Goal: Communication & Community: Answer question/provide support

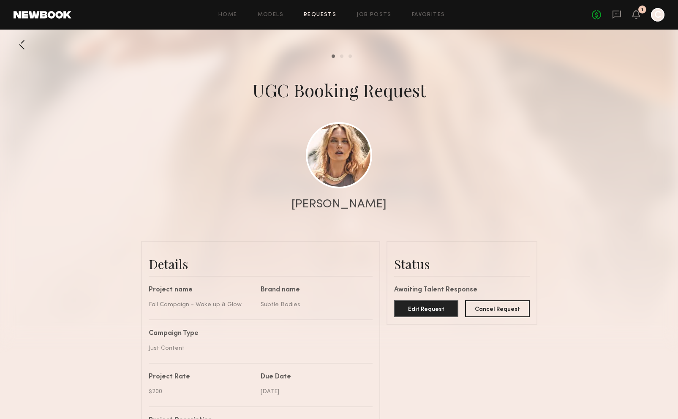
click at [631, 16] on div "No fees up to $5,000 1 C" at bounding box center [628, 15] width 73 height 14
click at [638, 19] on div "1" at bounding box center [636, 15] width 8 height 11
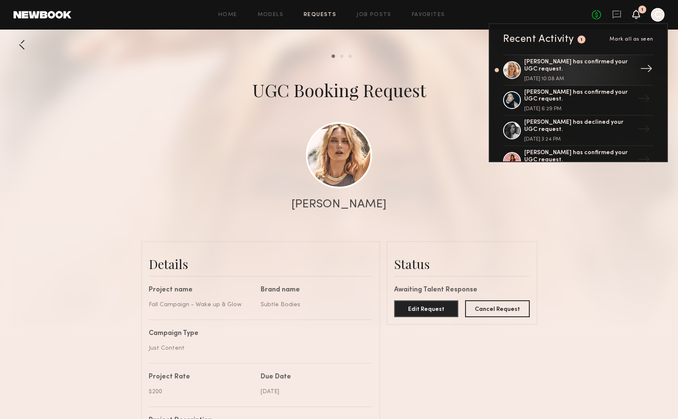
click at [578, 77] on div "August 26, 2025 @ 10:08 AM" at bounding box center [579, 78] width 110 height 5
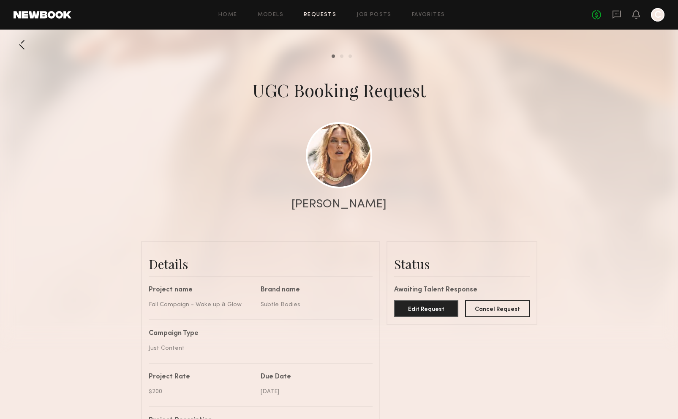
click at [640, 50] on div at bounding box center [339, 169] width 678 height 338
click at [578, 111] on div at bounding box center [339, 169] width 678 height 338
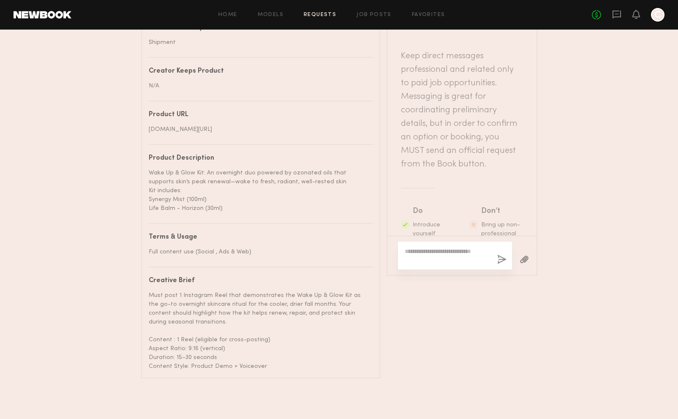
scroll to position [473, 0]
click at [616, 14] on icon at bounding box center [616, 14] width 3 height 1
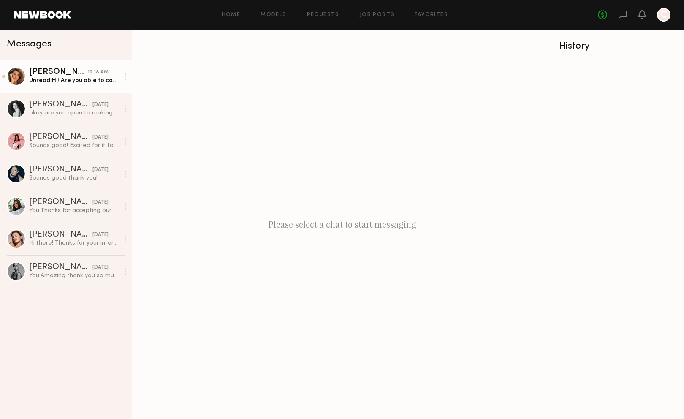
click at [76, 81] on div "Unread: Hi! Are you able to cancel the job please? Just want to make sure you d…" at bounding box center [74, 80] width 90 height 8
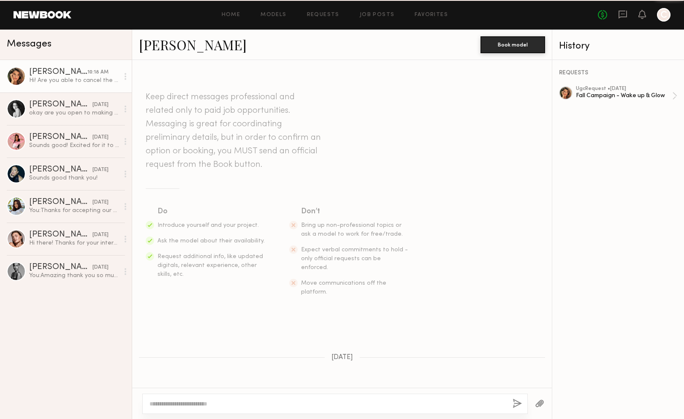
scroll to position [206, 0]
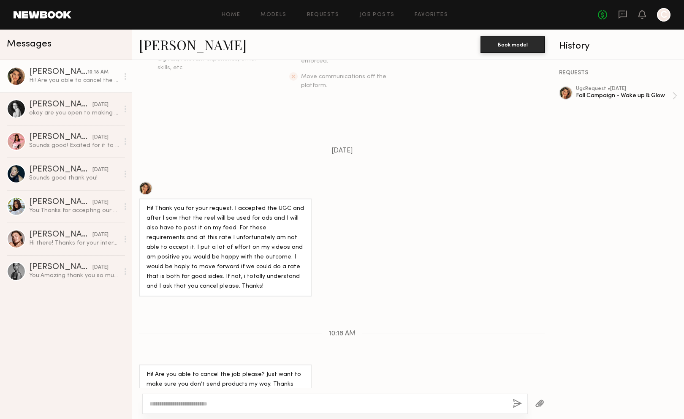
click at [123, 77] on div at bounding box center [125, 76] width 13 height 17
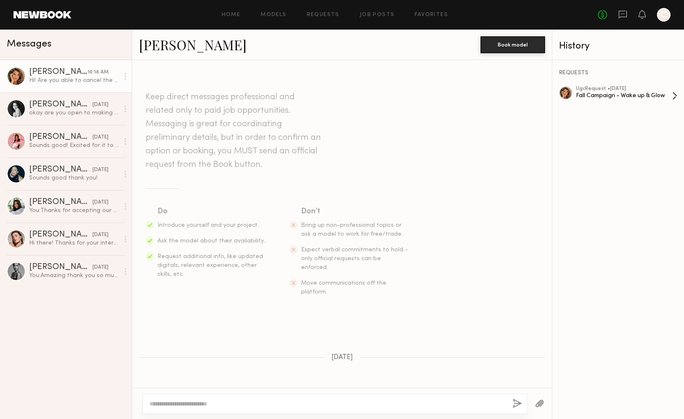
click at [665, 95] on div "Fall Campaign - Wake up & Glow" at bounding box center [624, 96] width 96 height 8
click at [73, 170] on div "Gloria E." at bounding box center [60, 170] width 63 height 8
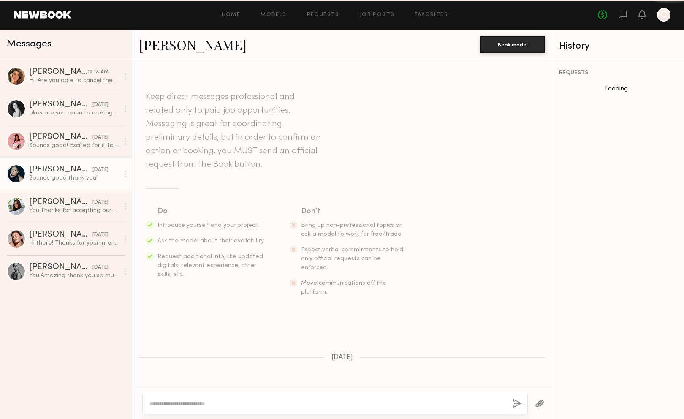
scroll to position [247, 0]
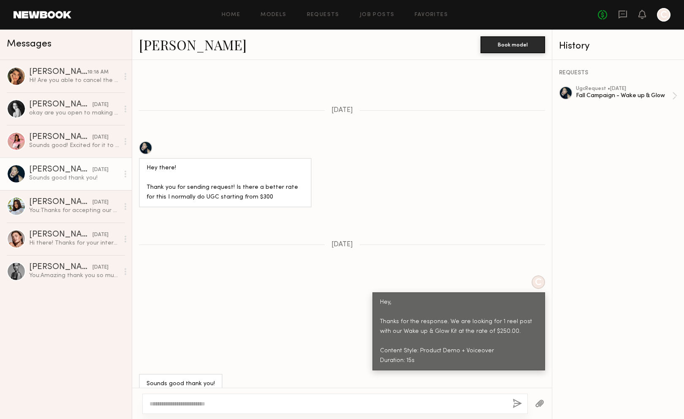
click at [445, 319] on div "Hey, Thanks for the response. We are looking for 1 reel post with our Wake up &…" at bounding box center [458, 332] width 157 height 68
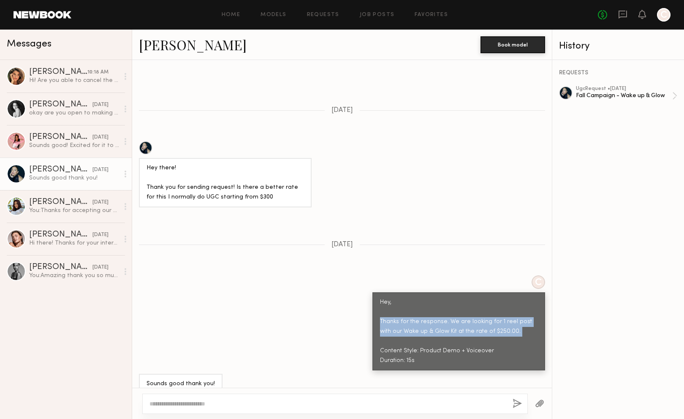
click at [445, 319] on div "Hey, Thanks for the response. We are looking for 1 reel post with our Wake up &…" at bounding box center [458, 332] width 157 height 68
click at [493, 326] on div "Hey, Thanks for the response. We are looking for 1 reel post with our Wake up &…" at bounding box center [458, 332] width 157 height 68
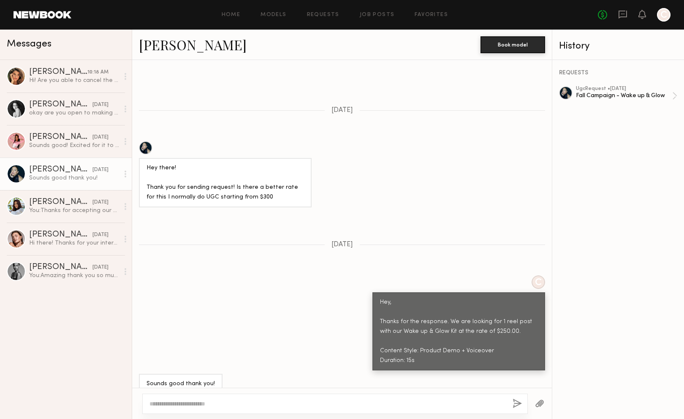
click at [466, 340] on div "Hey, Thanks for the response. We are looking for 1 reel post with our Wake up &…" at bounding box center [458, 332] width 157 height 68
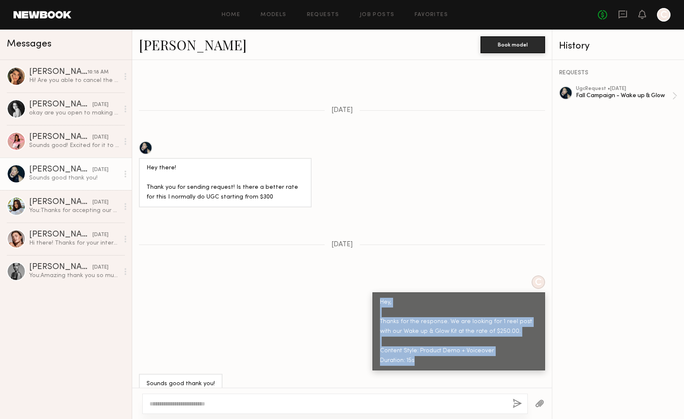
drag, startPoint x: 418, startPoint y: 346, endPoint x: 372, endPoint y: 287, distance: 75.1
click at [372, 292] on div "Hey, Thanks for the response. We are looking for 1 reel post with our Wake up &…" at bounding box center [458, 331] width 173 height 79
copy div "Hey, Thanks for the response. We are looking for 1 reel post with our Wake up &…"
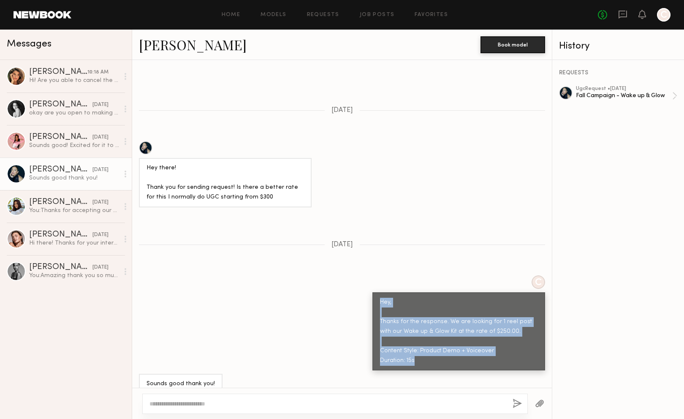
copy div "Hey, Thanks for the response. We are looking for 1 reel post with our Wake up &…"
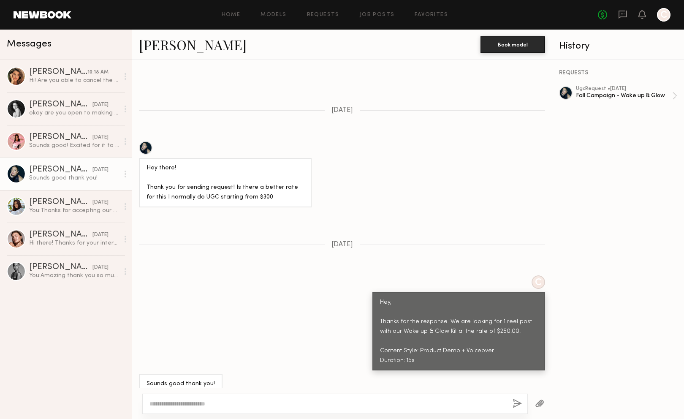
click at [467, 166] on div "Hey there! Thank you for sending request! Is there a better rate for this I nor…" at bounding box center [342, 174] width 420 height 66
click at [54, 207] on div "You: Thanks for accepting our collab. I want to confirm that the campaign deliv…" at bounding box center [74, 210] width 90 height 8
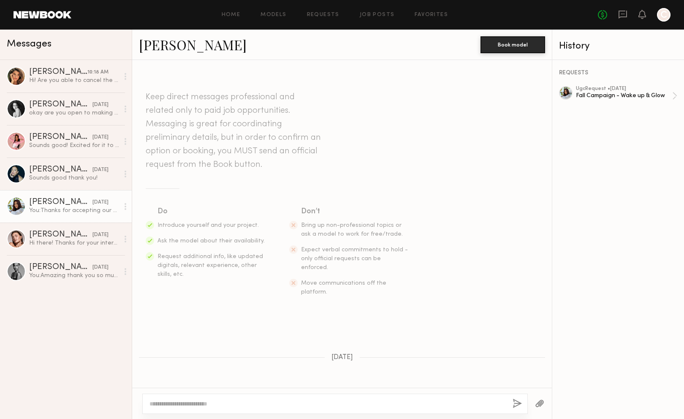
scroll to position [78, 0]
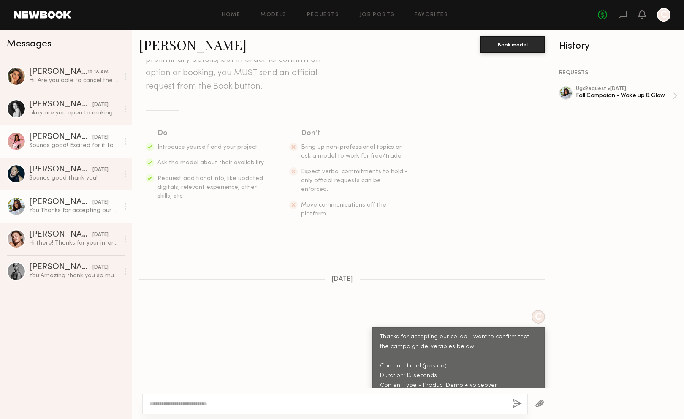
click at [65, 140] on div "Zohara E." at bounding box center [60, 137] width 63 height 8
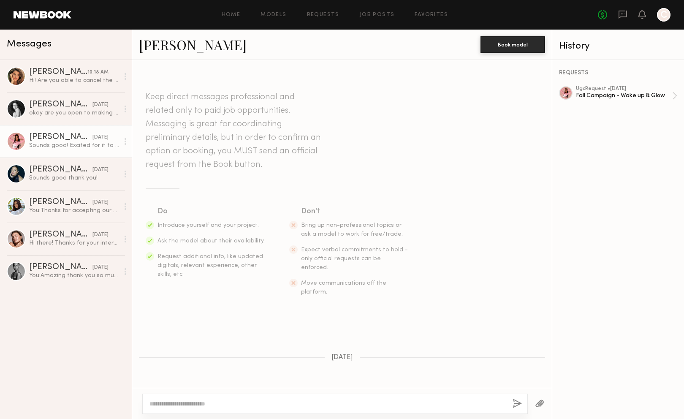
click at [658, 14] on div at bounding box center [664, 15] width 14 height 14
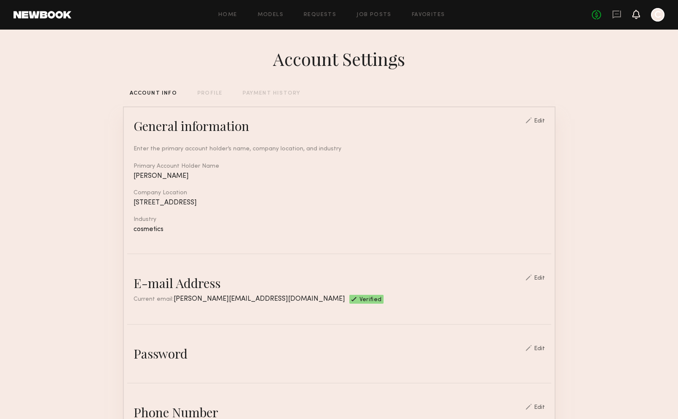
click at [633, 16] on icon at bounding box center [636, 14] width 7 height 6
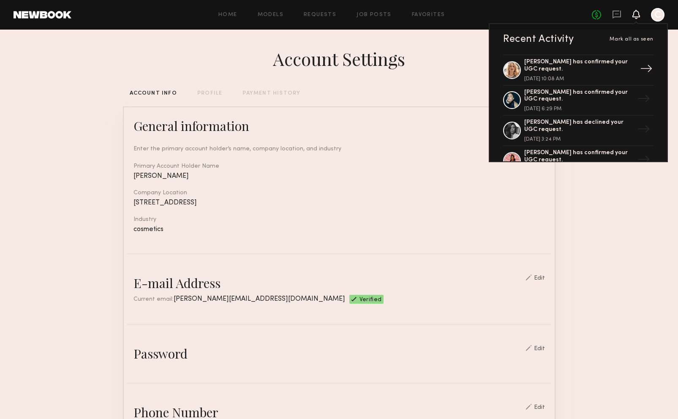
click at [515, 67] on div at bounding box center [512, 70] width 18 height 18
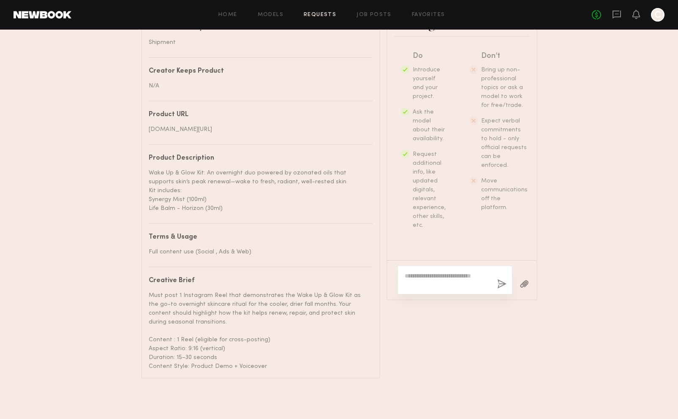
scroll to position [473, 0]
click at [433, 273] on textarea at bounding box center [448, 280] width 86 height 17
paste textarea "**********"
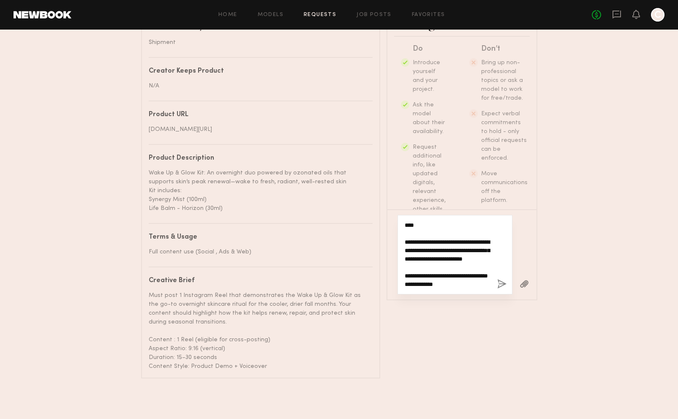
click at [450, 244] on textarea "**********" at bounding box center [448, 255] width 86 height 68
click at [464, 276] on textarea "**********" at bounding box center [448, 255] width 86 height 68
type textarea "**********"
click at [500, 279] on button "button" at bounding box center [501, 284] width 9 height 11
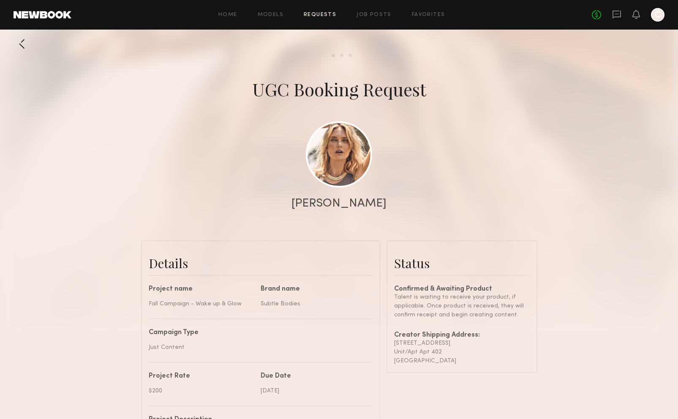
scroll to position [0, 0]
click at [356, 157] on link at bounding box center [339, 155] width 66 height 66
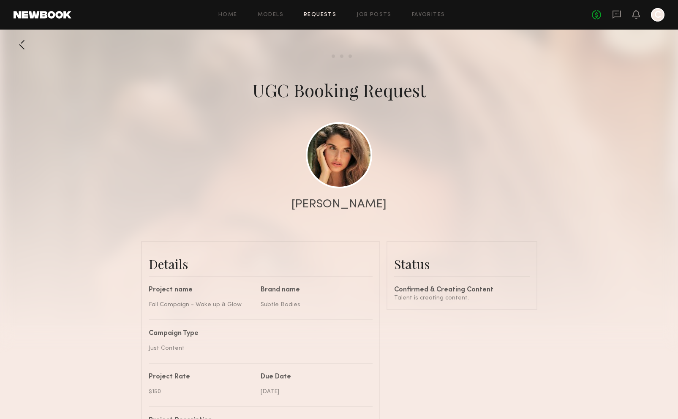
scroll to position [491, 0]
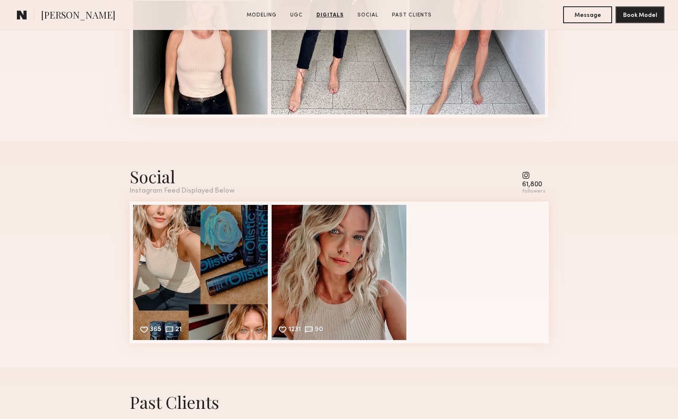
scroll to position [2322, 0]
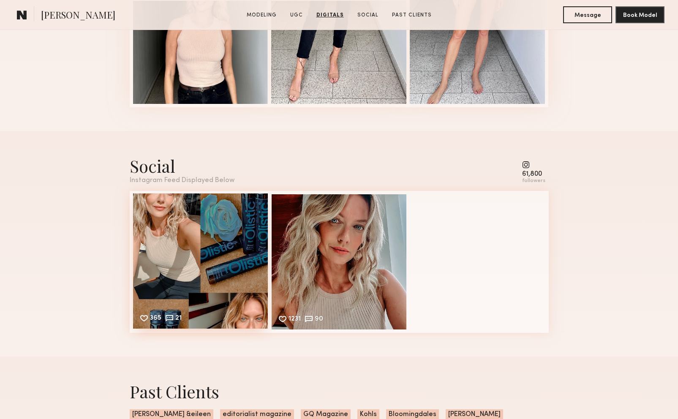
click at [209, 274] on div "365 21 Likes & comments displayed to show model’s engagement" at bounding box center [200, 260] width 135 height 135
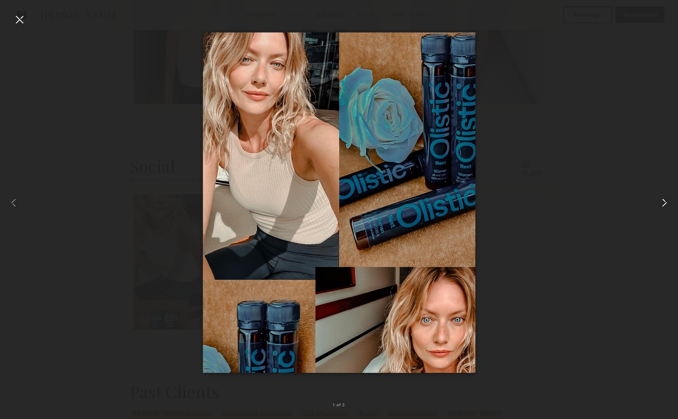
click at [661, 205] on common-icon at bounding box center [664, 203] width 14 height 14
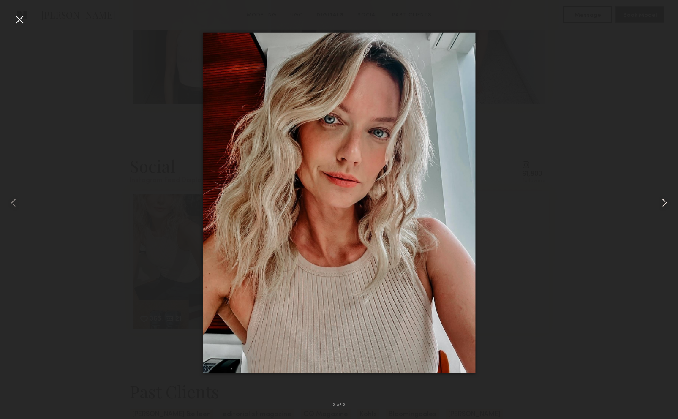
click at [661, 205] on common-icon at bounding box center [664, 203] width 14 height 14
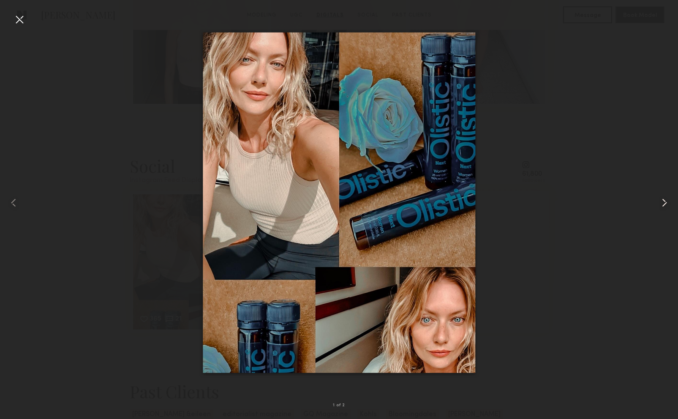
click at [661, 205] on common-icon at bounding box center [664, 203] width 14 height 14
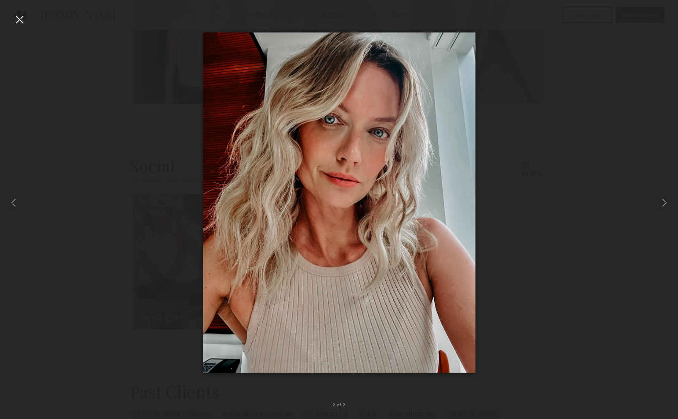
click at [621, 207] on div at bounding box center [339, 203] width 678 height 378
click at [17, 24] on div at bounding box center [20, 20] width 14 height 14
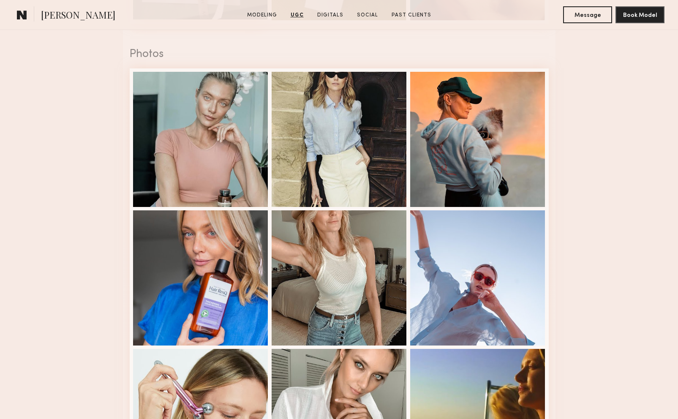
scroll to position [1351, 0]
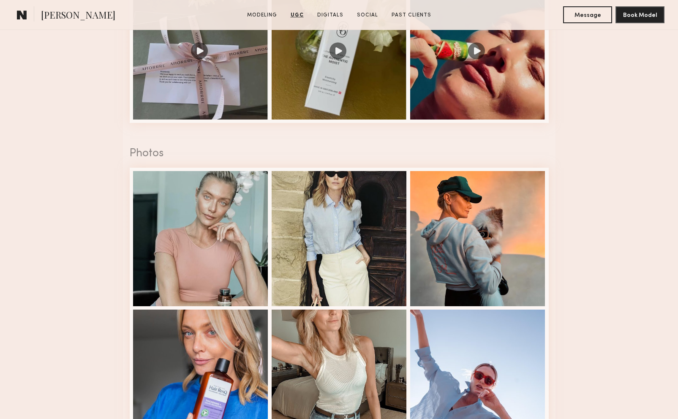
click at [66, 13] on span "[PERSON_NAME]" at bounding box center [78, 15] width 74 height 15
drag, startPoint x: 66, startPoint y: 13, endPoint x: 337, endPoint y: 84, distance: 279.5
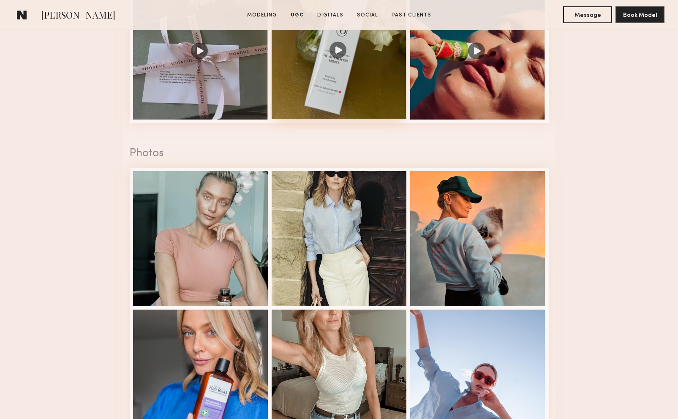
click at [339, 85] on div at bounding box center [339, 51] width 135 height 135
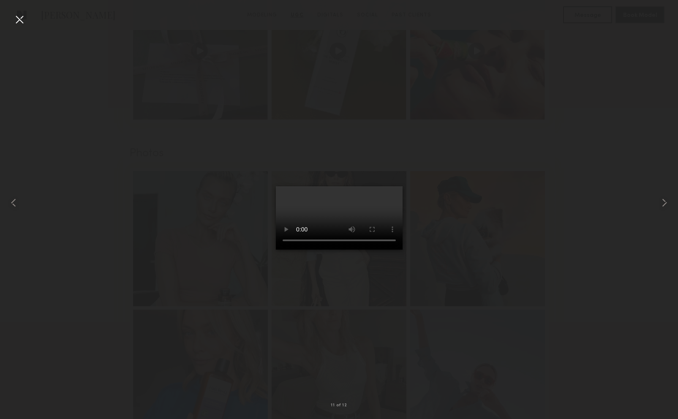
click at [509, 208] on div at bounding box center [339, 203] width 678 height 378
click at [18, 24] on div at bounding box center [20, 20] width 14 height 14
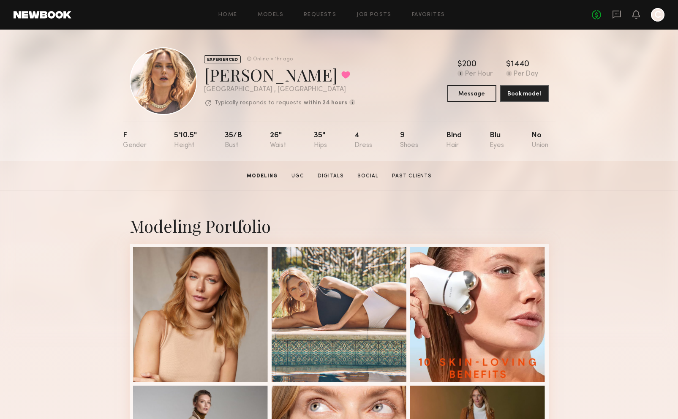
scroll to position [0, 0]
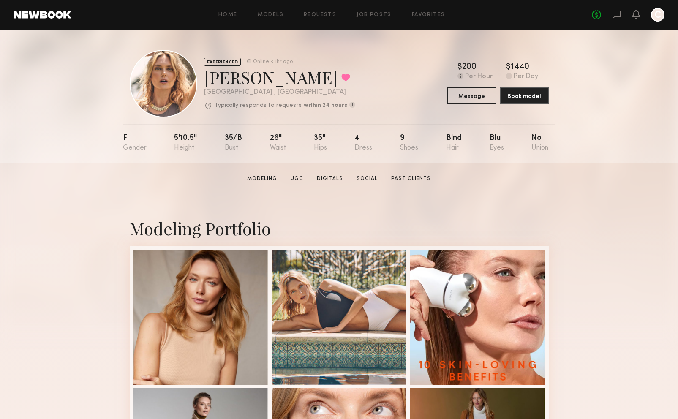
click at [655, 16] on div at bounding box center [658, 15] width 14 height 14
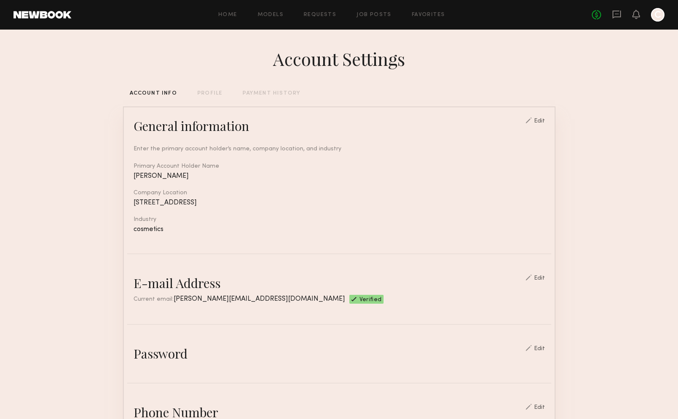
click at [653, 15] on div at bounding box center [658, 15] width 14 height 14
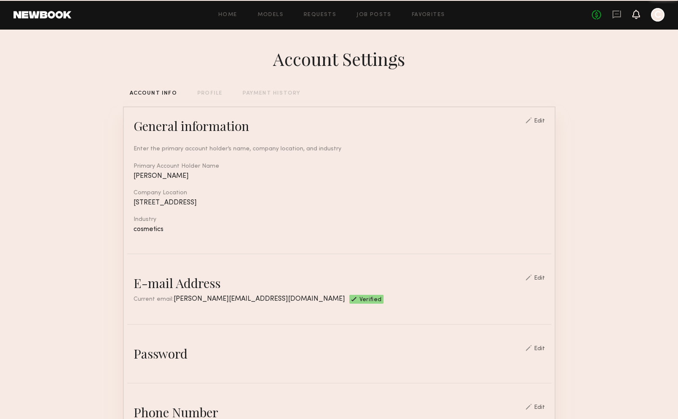
click at [635, 18] on icon at bounding box center [636, 18] width 3 height 1
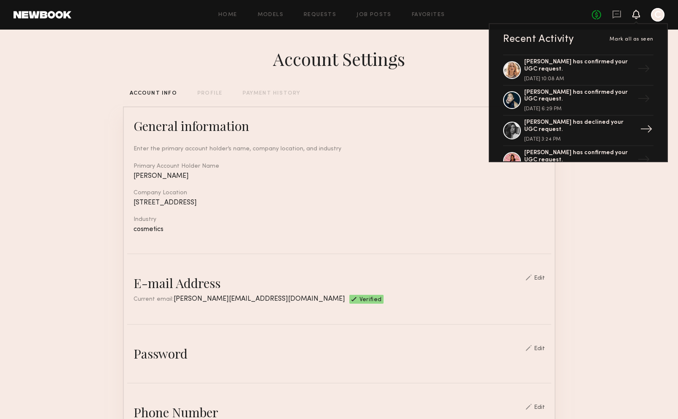
scroll to position [42, 0]
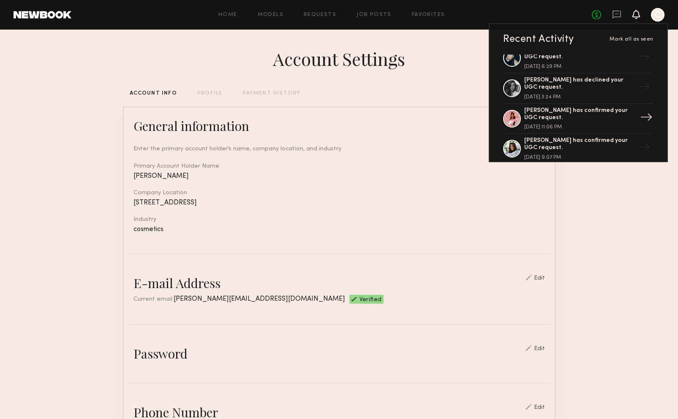
click at [538, 116] on div "Zohara E. has confirmed your UGC request." at bounding box center [579, 114] width 110 height 14
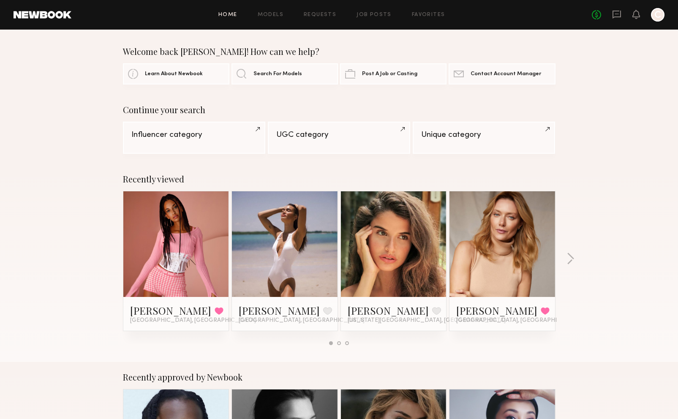
click at [27, 303] on div "Recently viewed [PERSON_NAME] Favorited [GEOGRAPHIC_DATA], [GEOGRAPHIC_DATA] [P…" at bounding box center [339, 263] width 678 height 198
click at [142, 312] on link "[PERSON_NAME]" at bounding box center [170, 311] width 81 height 14
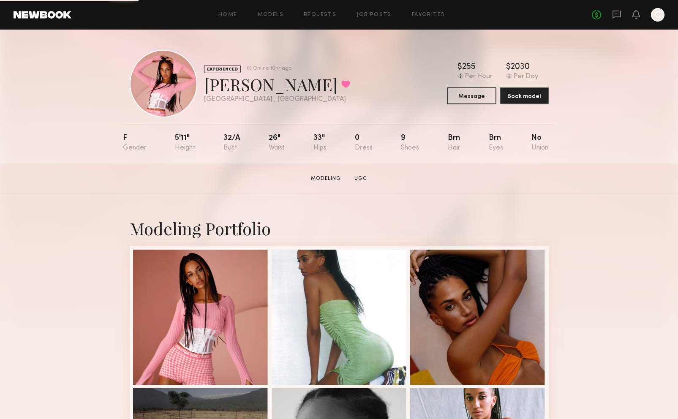
scroll to position [253, 0]
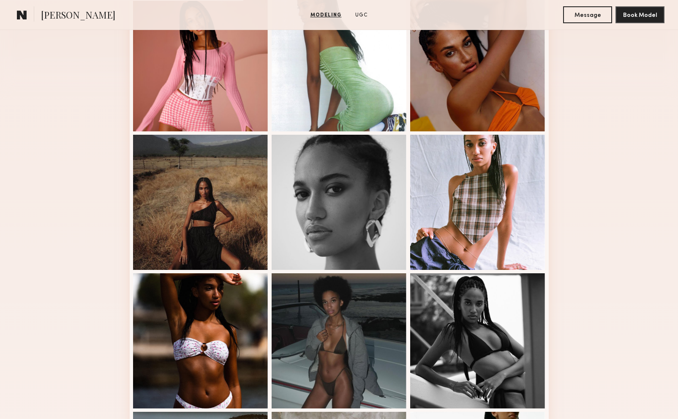
drag, startPoint x: 0, startPoint y: 0, endPoint x: 73, endPoint y: 147, distance: 164.3
click at [73, 147] on div "Modeling Portfolio View More" at bounding box center [339, 268] width 678 height 657
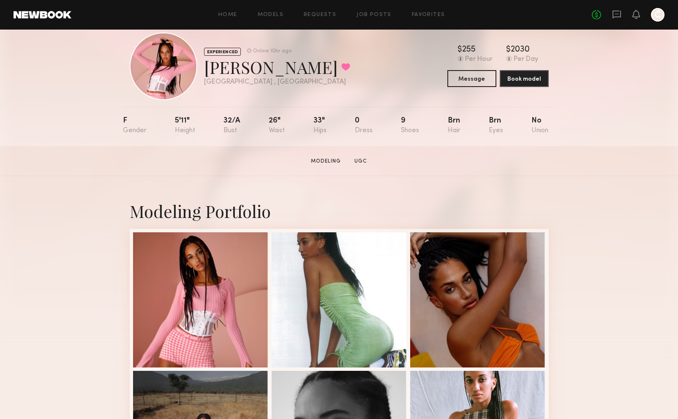
scroll to position [0, 0]
